Goal: Find specific page/section: Find specific page/section

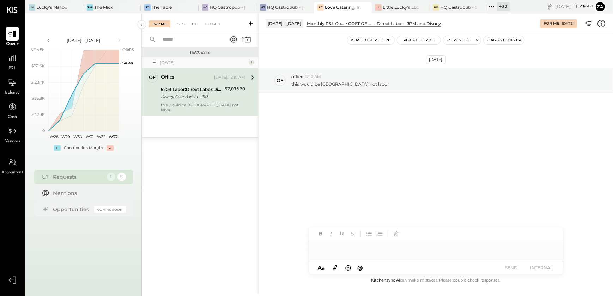
click at [313, 118] on div "Aug 13th, 2025 of office 12:10 AM this would be disney square not labor" at bounding box center [436, 98] width 355 height 96
click at [188, 21] on div "For Client" at bounding box center [186, 23] width 29 height 7
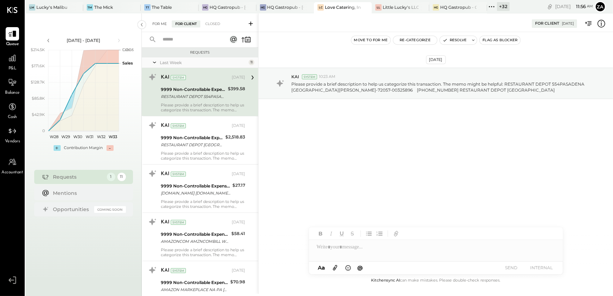
click at [158, 25] on div "For Me" at bounding box center [160, 23] width 22 height 7
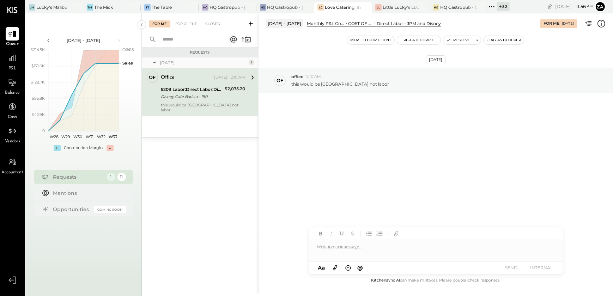
click at [194, 99] on div "Disney Cafe Barista - 190" at bounding box center [192, 96] width 62 height 7
click at [352, 135] on div "Aug 13th, 2025 of office 12:10 AM this would be disney square not labor" at bounding box center [436, 98] width 355 height 96
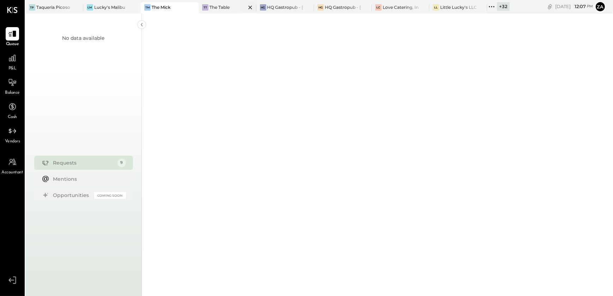
click at [227, 6] on div "The Table" at bounding box center [220, 7] width 20 height 6
